Goal: Information Seeking & Learning: Learn about a topic

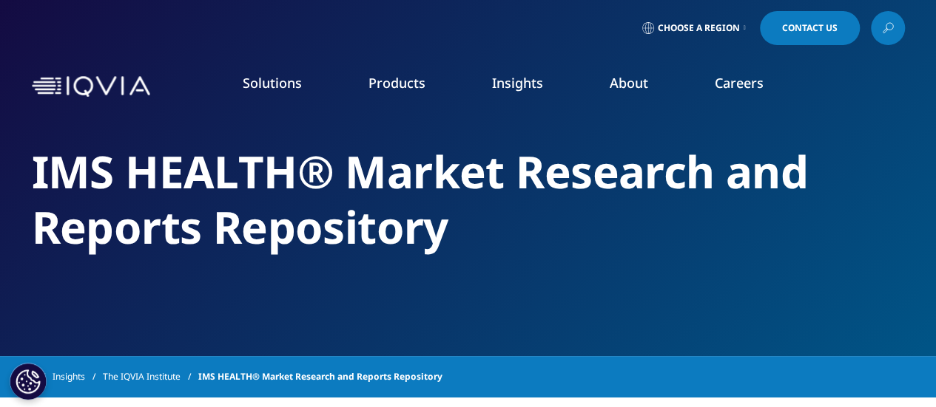
click at [379, 182] on link "Information Management" at bounding box center [365, 185] width 214 height 16
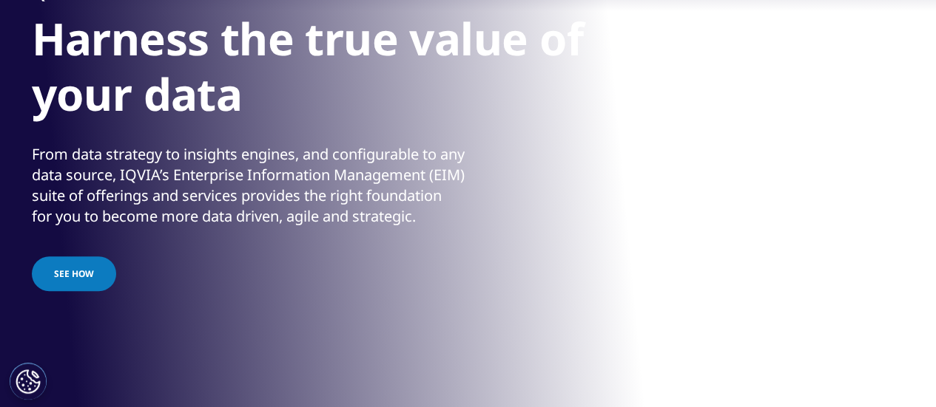
click at [88, 280] on link "See how" at bounding box center [74, 274] width 84 height 35
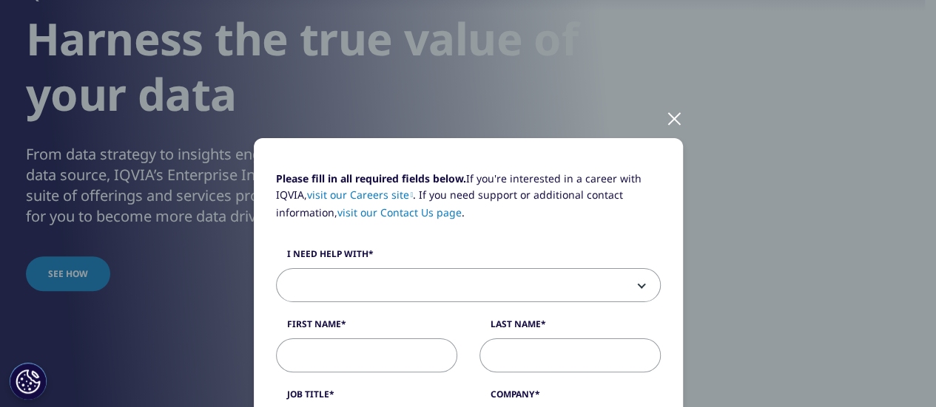
scroll to position [74, 0]
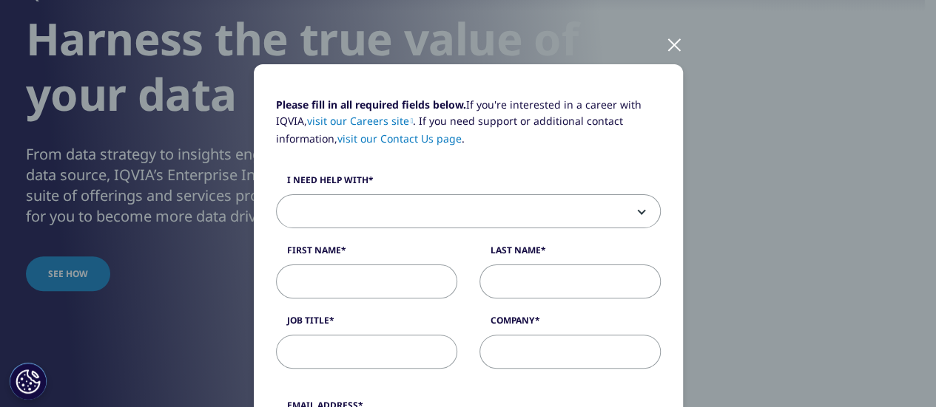
click at [670, 46] on div at bounding box center [674, 44] width 17 height 41
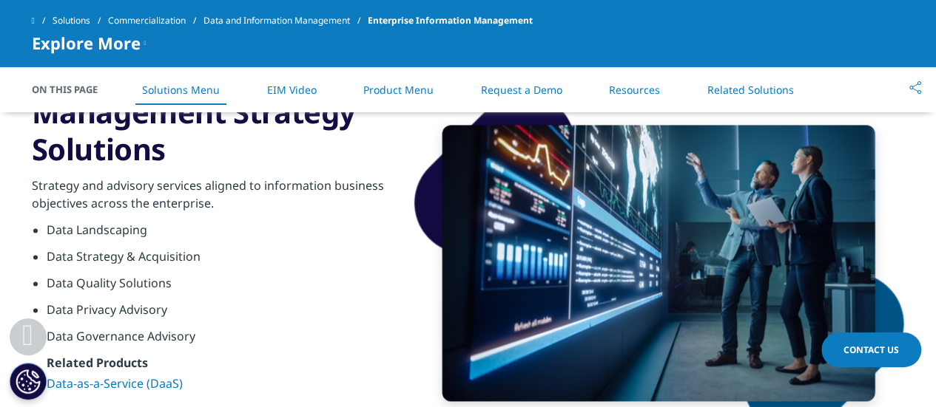
scroll to position [961, 0]
